Goal: Check status: Check status

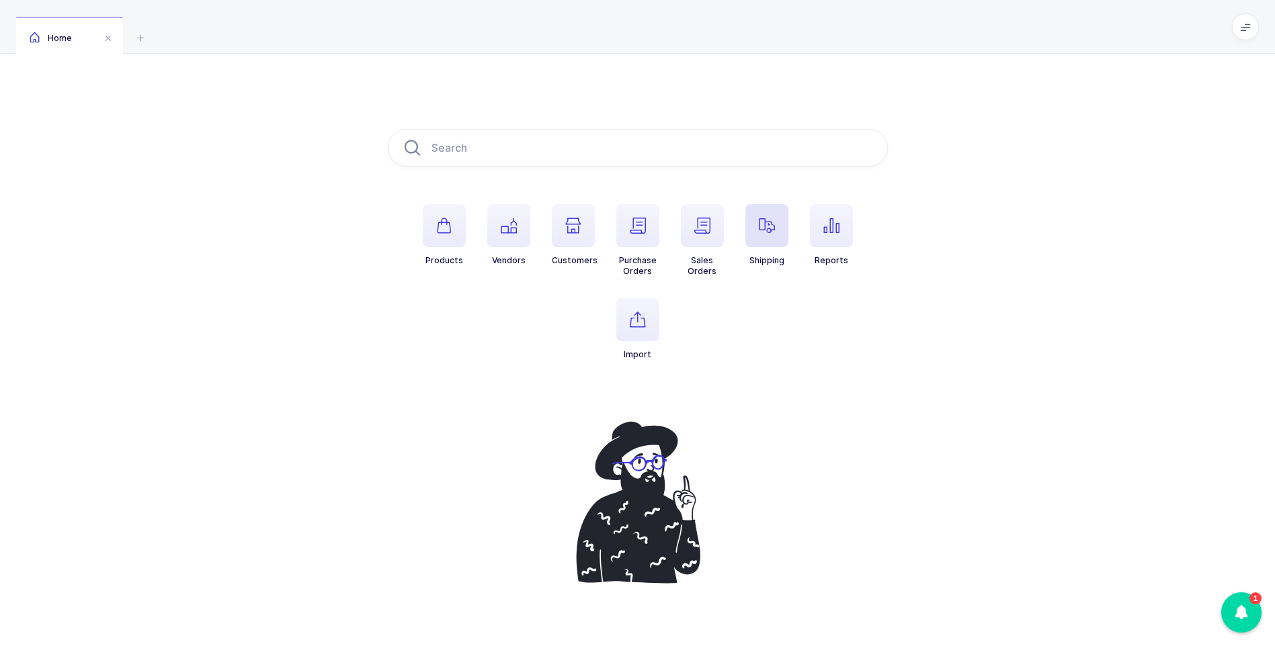
click at [756, 245] on span "button" at bounding box center [766, 225] width 43 height 43
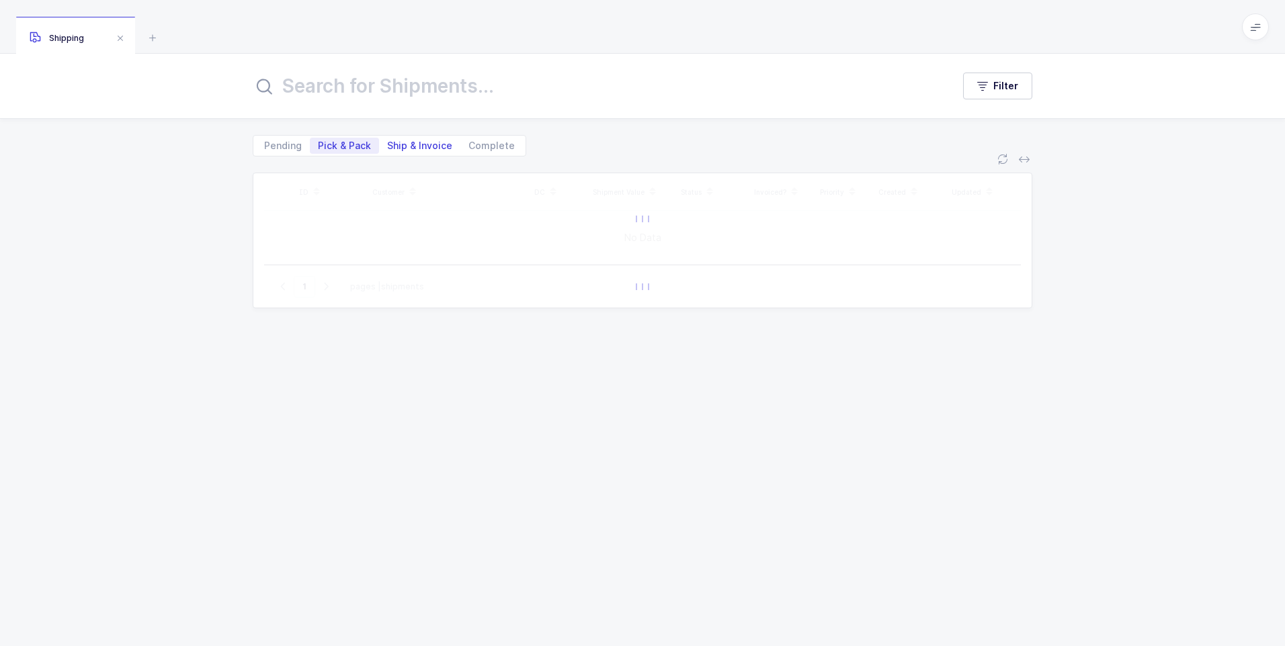
click at [390, 144] on span "Ship & Invoice" at bounding box center [419, 145] width 65 height 9
click at [388, 144] on input "Ship & Invoice" at bounding box center [383, 142] width 9 height 9
radio input "true"
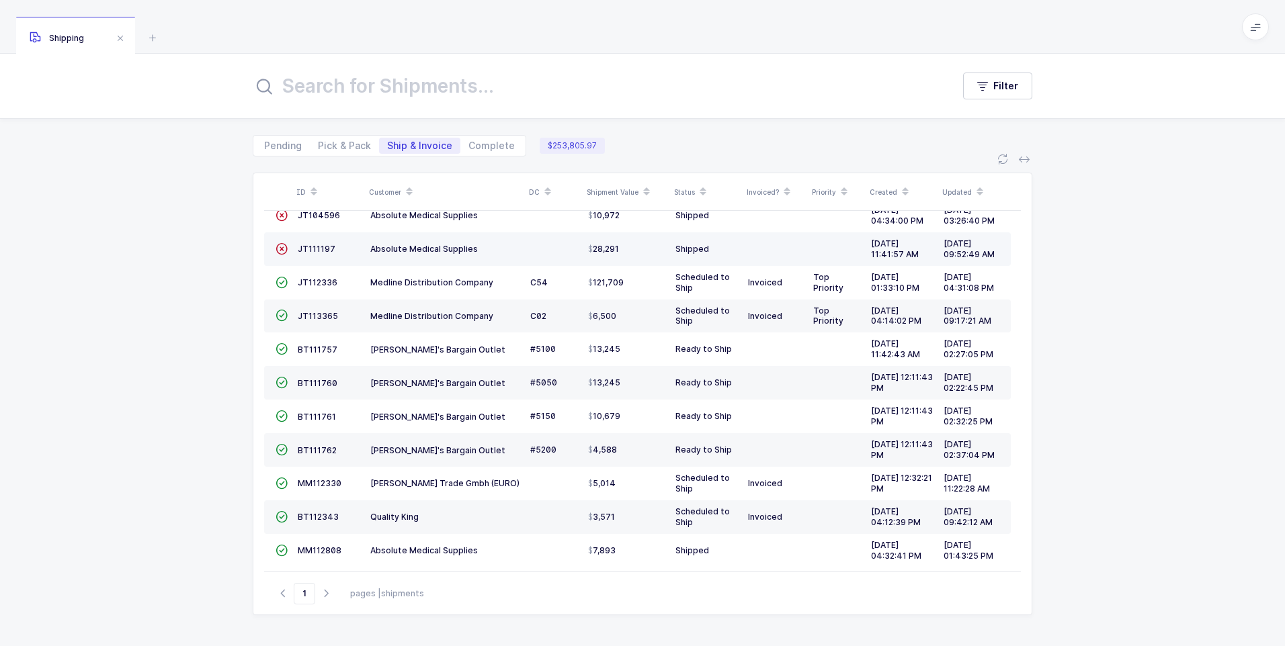
scroll to position [97, 0]
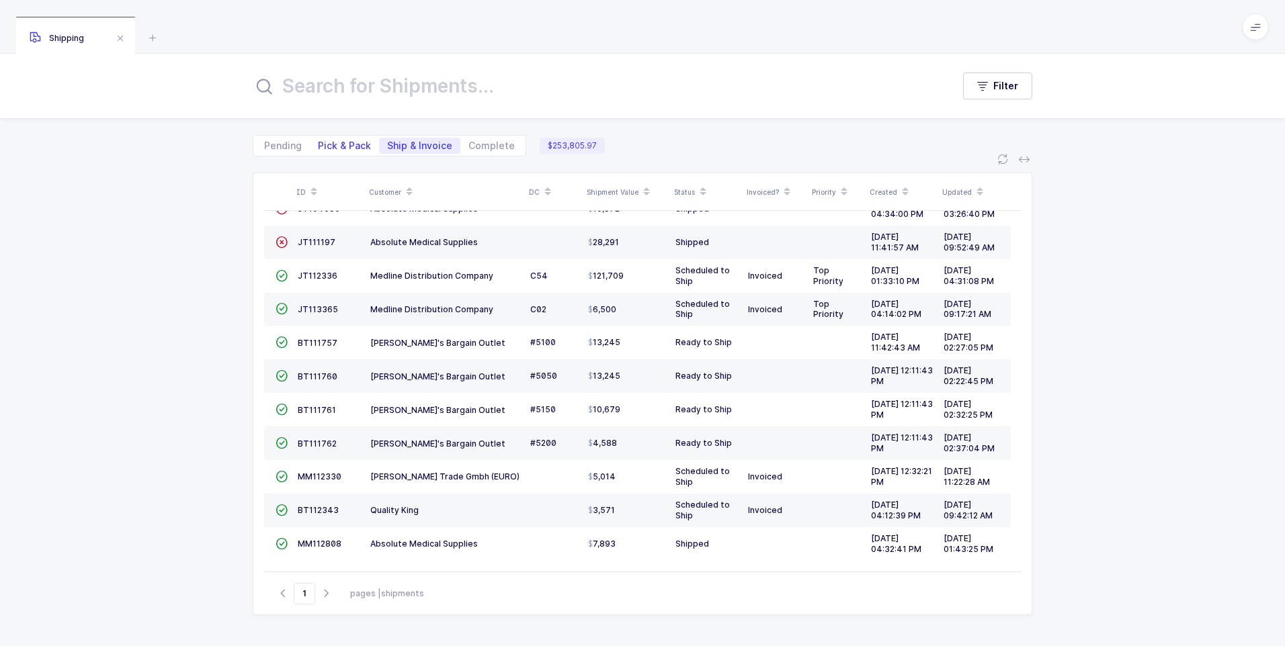
click at [338, 145] on span "Pick & Pack" at bounding box center [344, 145] width 53 height 9
click at [319, 145] on input "Pick & Pack" at bounding box center [314, 142] width 9 height 9
radio input "true"
radio input "false"
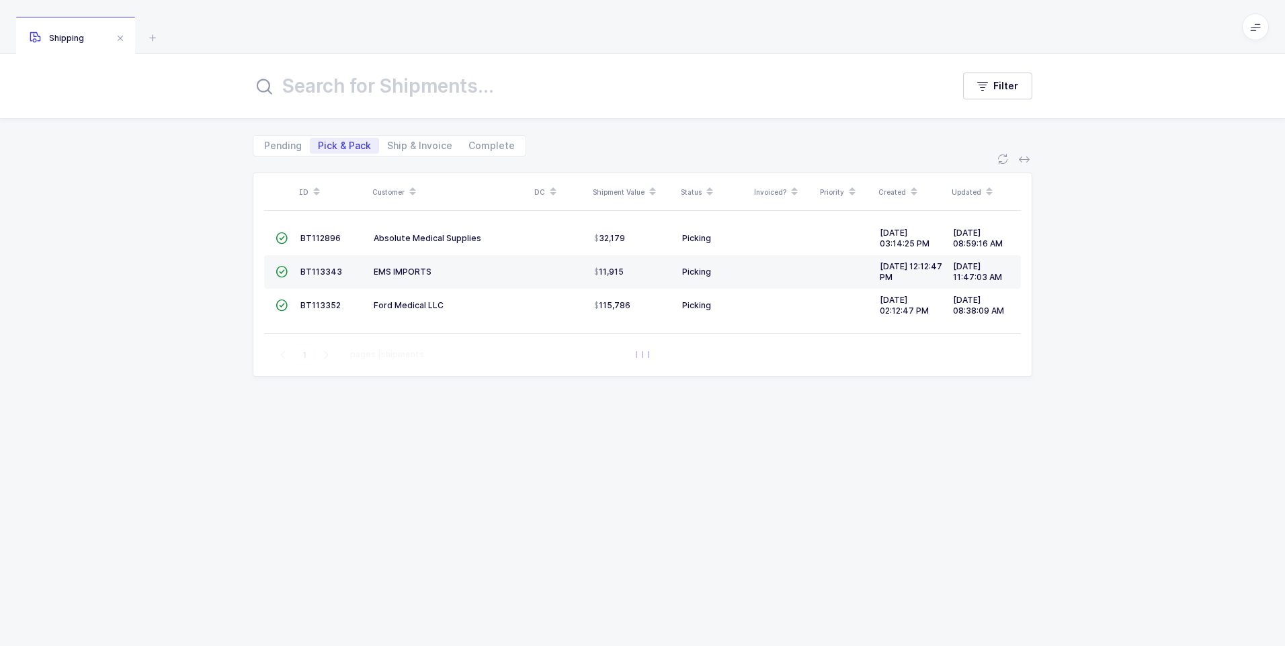
scroll to position [0, 0]
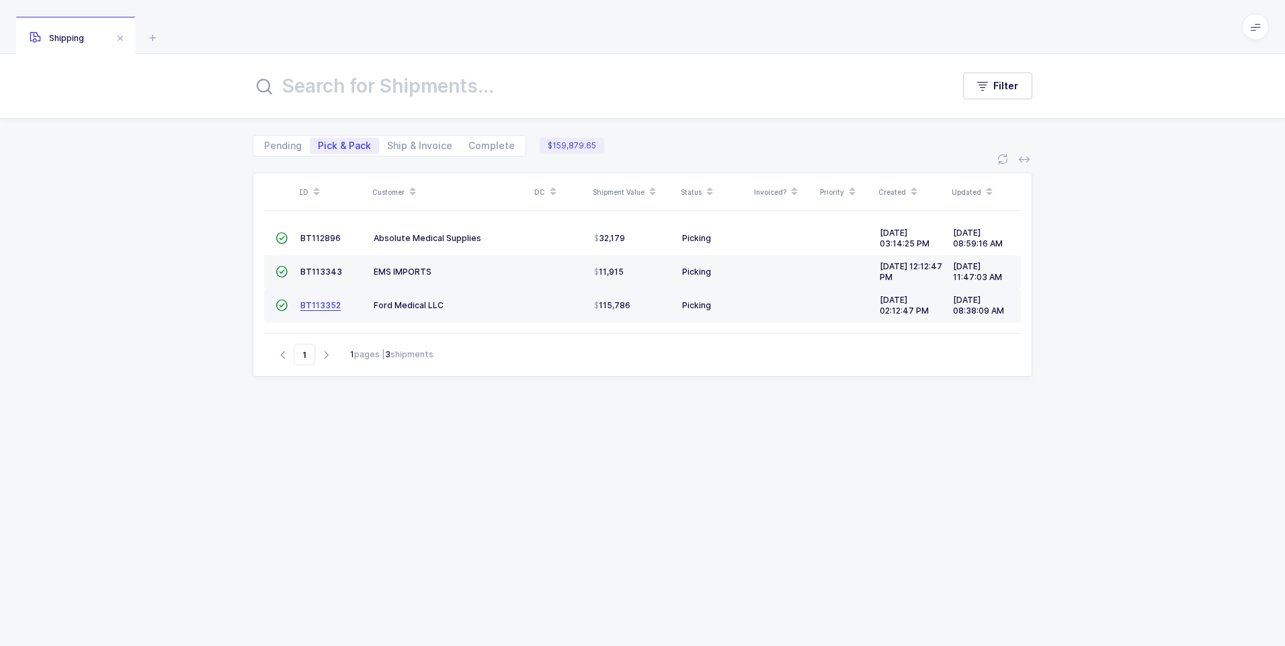
click at [314, 302] on span "BT113352" at bounding box center [320, 305] width 40 height 10
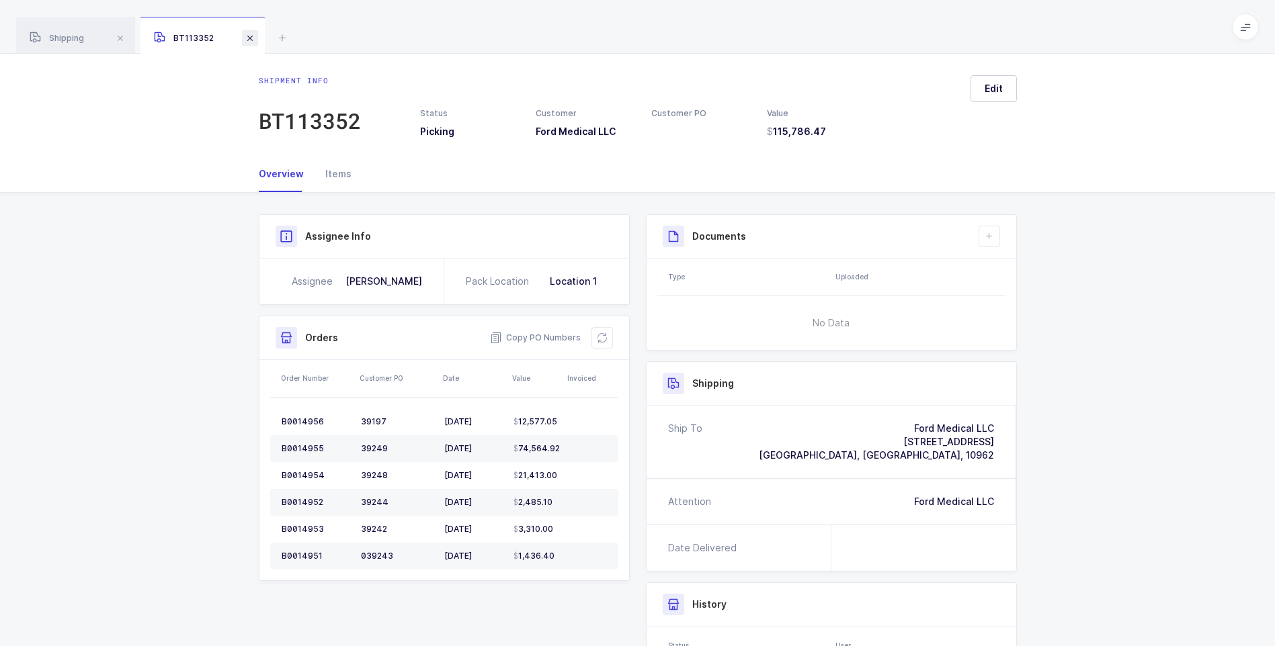
click at [253, 38] on span at bounding box center [250, 38] width 16 height 16
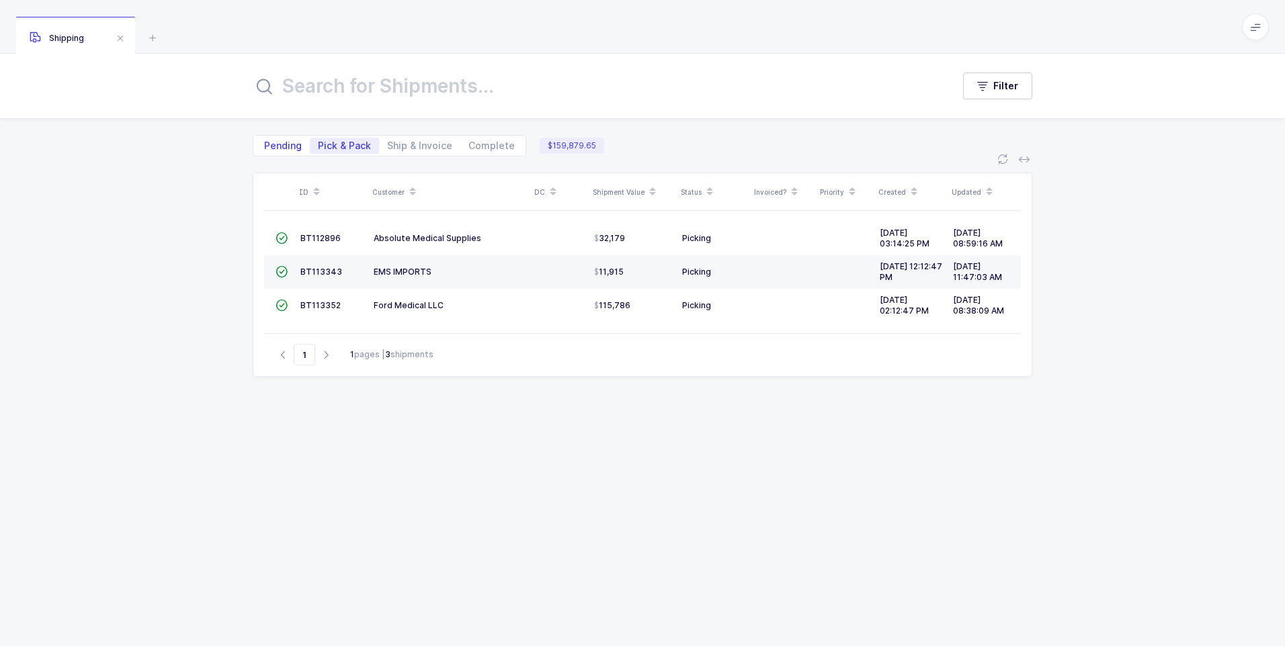
click at [280, 143] on span "Pending" at bounding box center [283, 145] width 38 height 9
click at [265, 143] on input "Pending" at bounding box center [260, 142] width 9 height 9
radio input "true"
radio input "false"
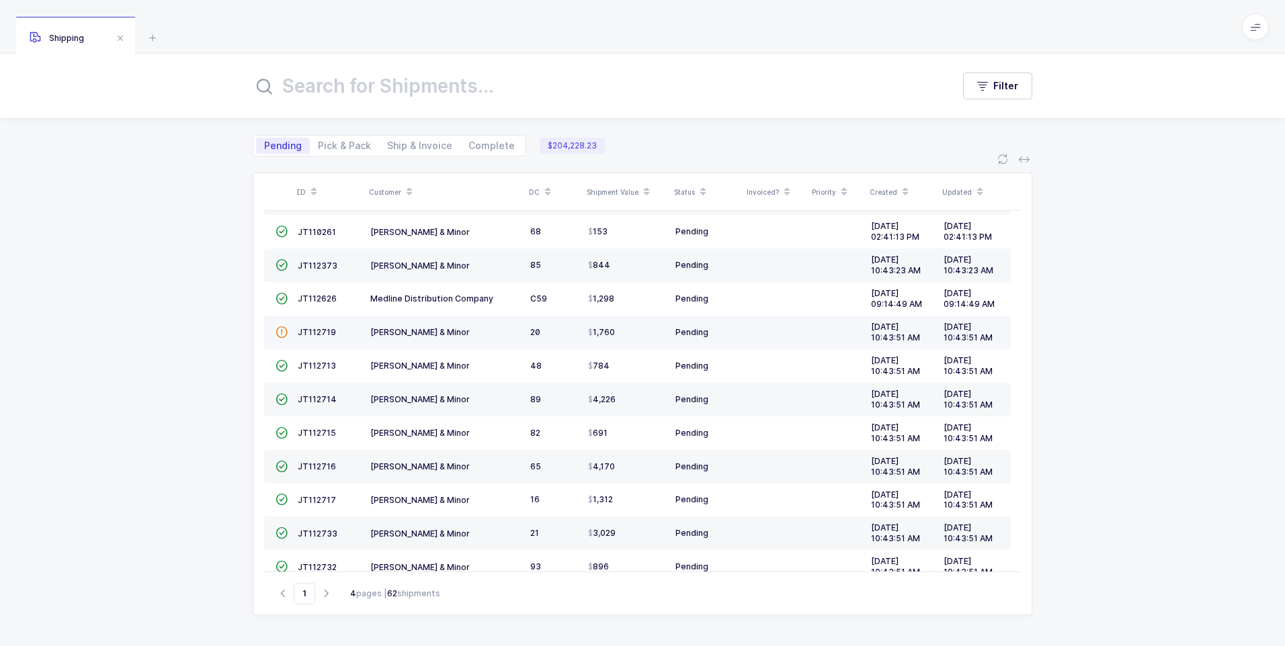
scroll to position [331, 0]
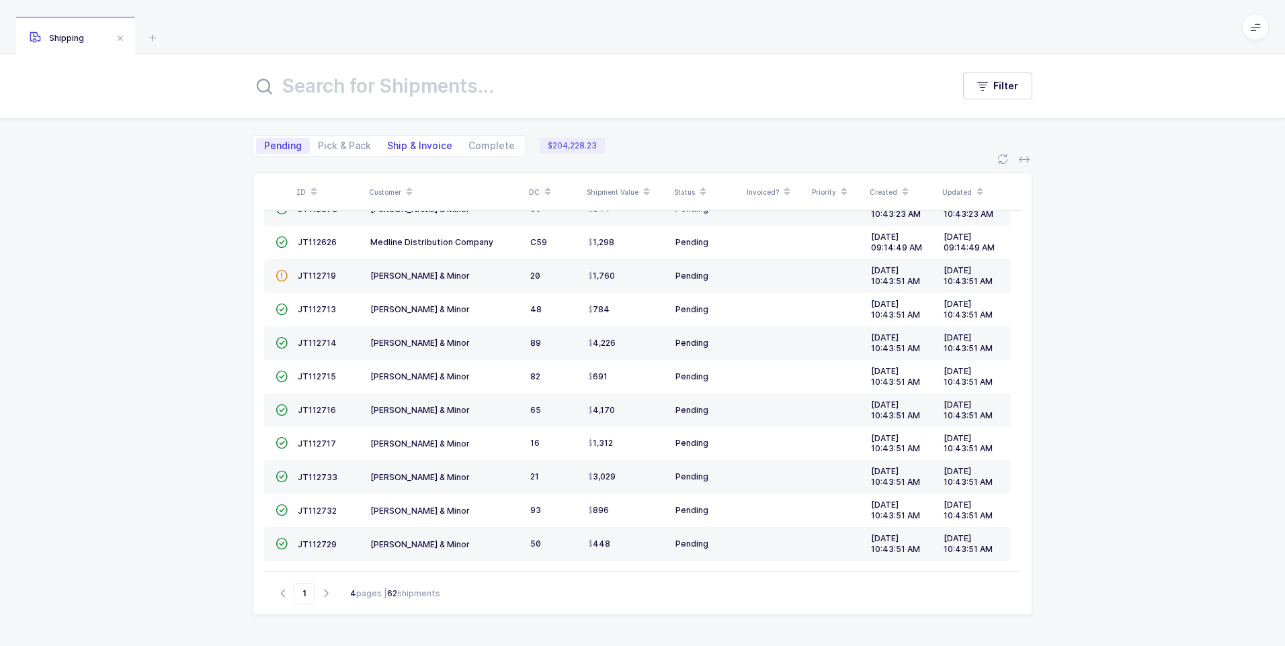
click at [410, 147] on span "Ship & Invoice" at bounding box center [419, 145] width 65 height 9
click at [388, 146] on input "Ship & Invoice" at bounding box center [383, 142] width 9 height 9
radio input "true"
radio input "false"
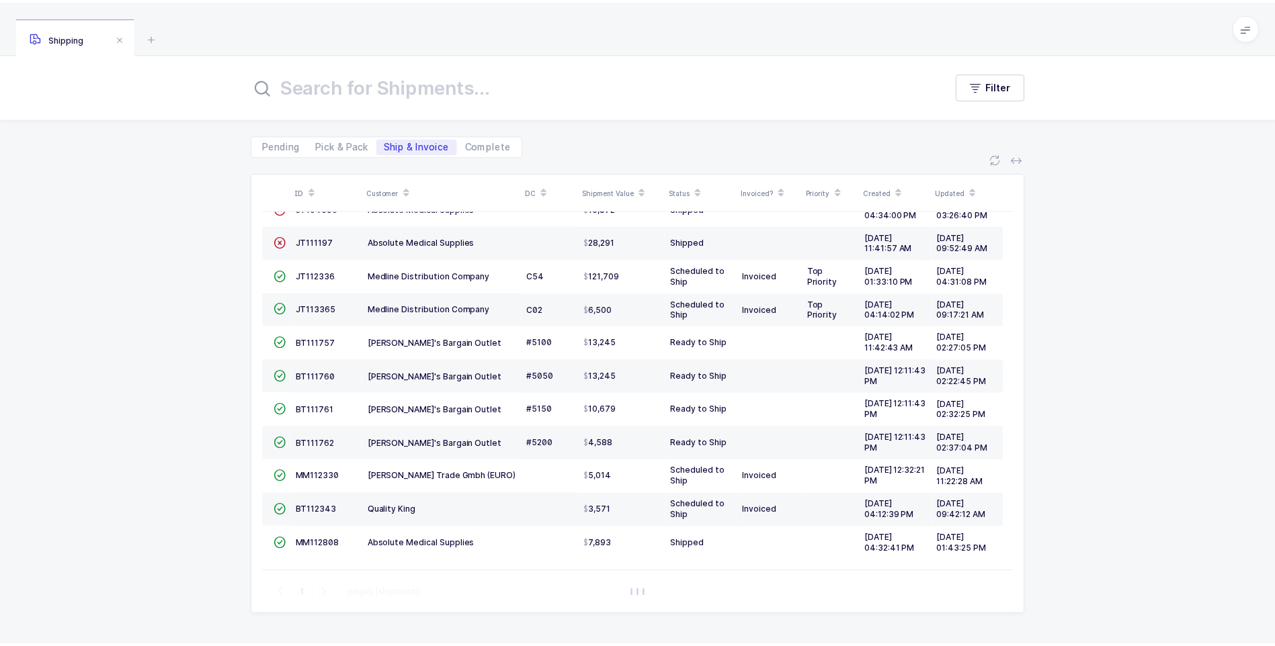
scroll to position [97, 0]
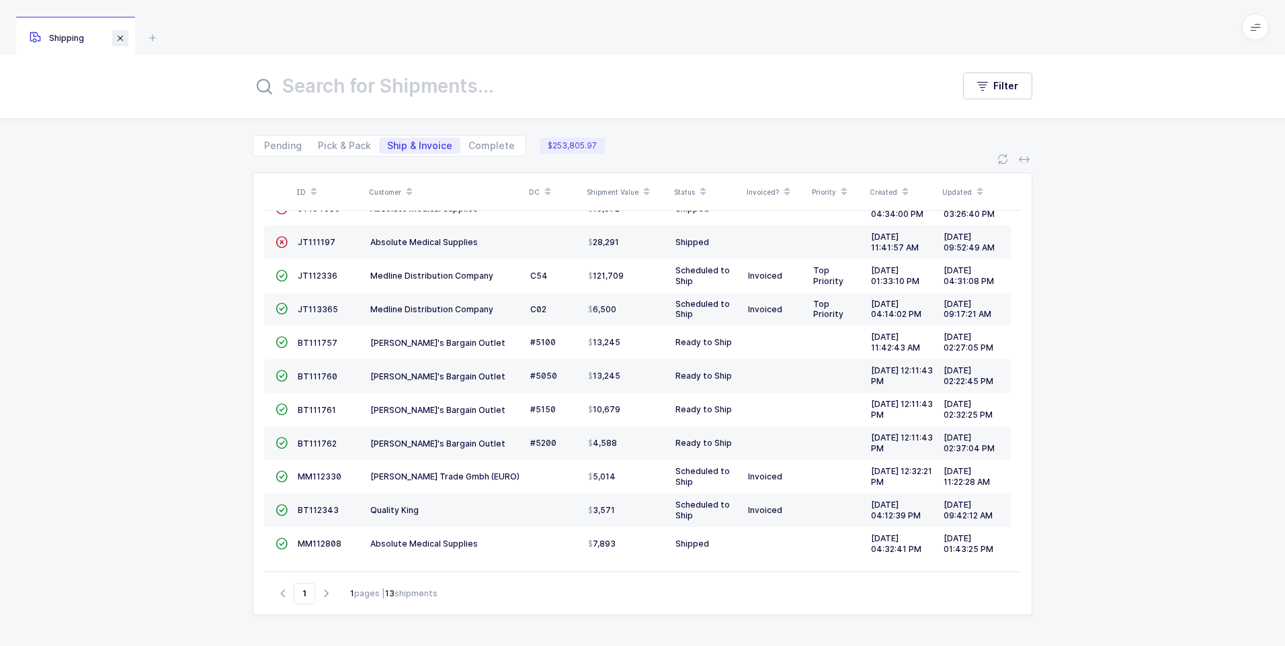
click at [118, 42] on span at bounding box center [120, 38] width 16 height 16
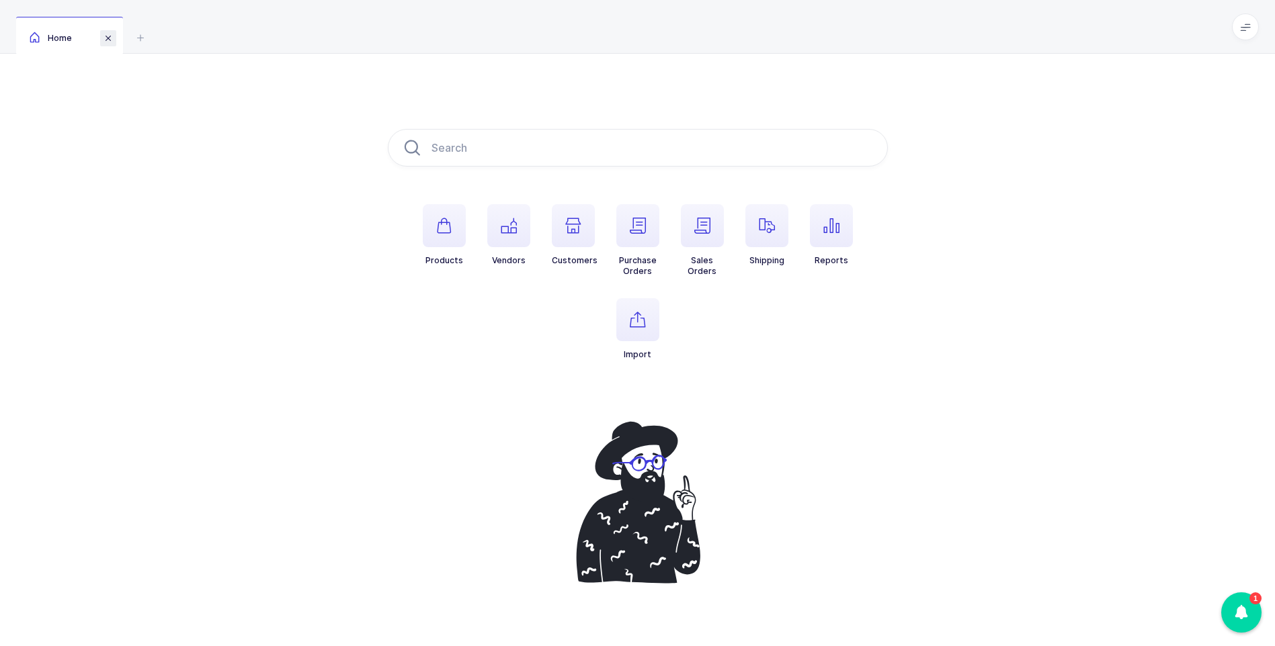
click at [112, 38] on span at bounding box center [108, 38] width 16 height 16
